Goal: Find contact information: Find contact information

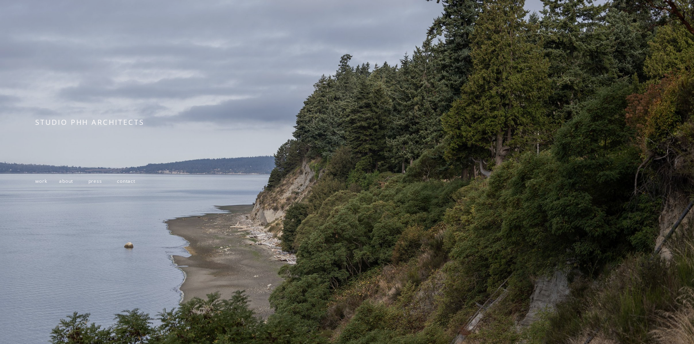
scroll to position [143, 0]
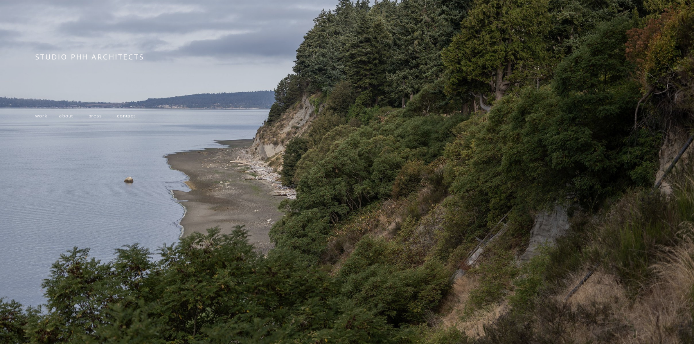
click at [40, 112] on span "work" at bounding box center [41, 115] width 12 height 6
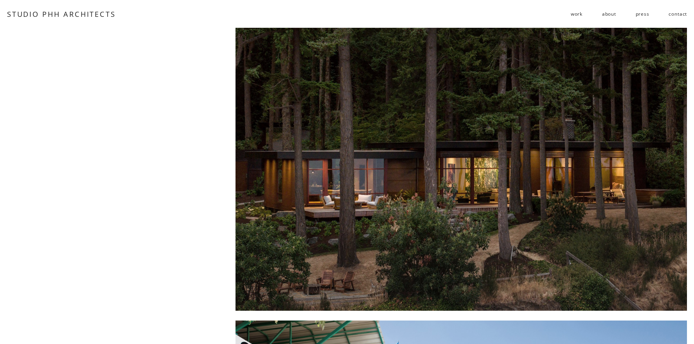
click at [610, 15] on link "about" at bounding box center [609, 14] width 14 height 13
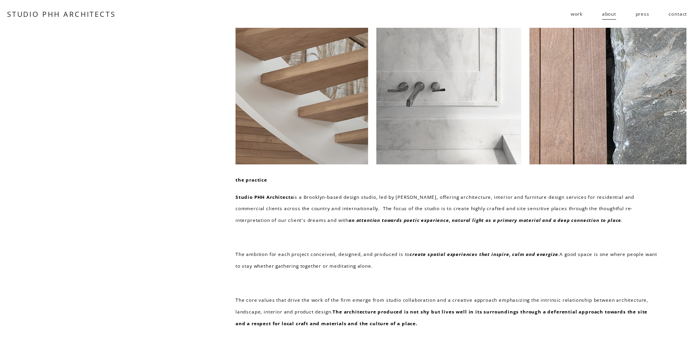
click at [647, 12] on link "press" at bounding box center [643, 14] width 14 height 13
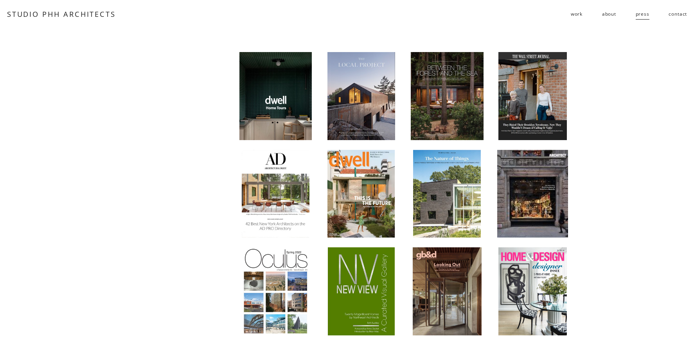
click at [678, 15] on link "contact" at bounding box center [678, 14] width 18 height 13
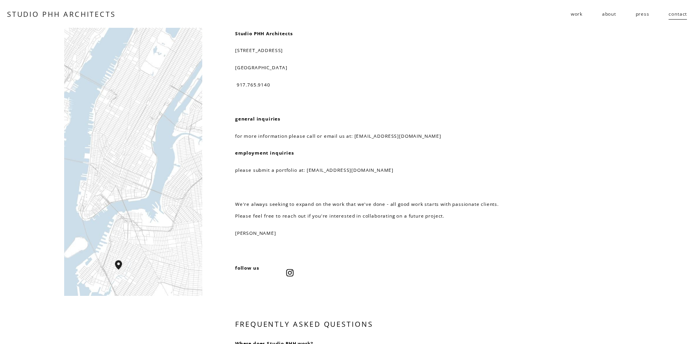
drag, startPoint x: 236, startPoint y: 34, endPoint x: 283, endPoint y: 63, distance: 55.2
click at [283, 63] on div "Studio PHH Architects [STREET_ADDRESS] 917.765.9140 general inquiries for more …" at bounding box center [375, 133] width 281 height 211
